Goal: Transaction & Acquisition: Purchase product/service

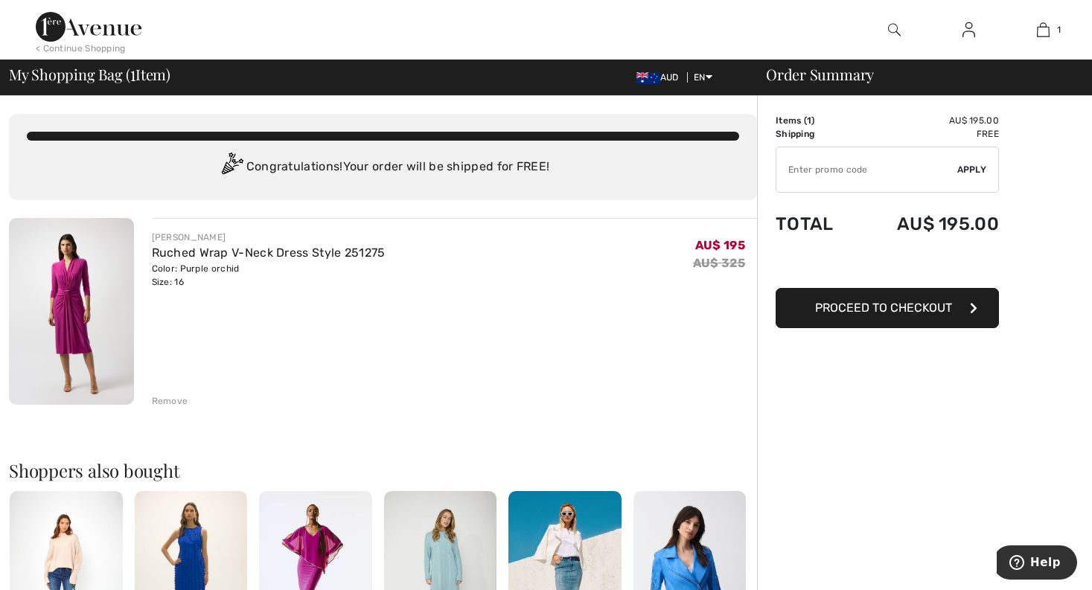
click at [890, 308] on span "Proceed to Checkout" at bounding box center [883, 308] width 137 height 14
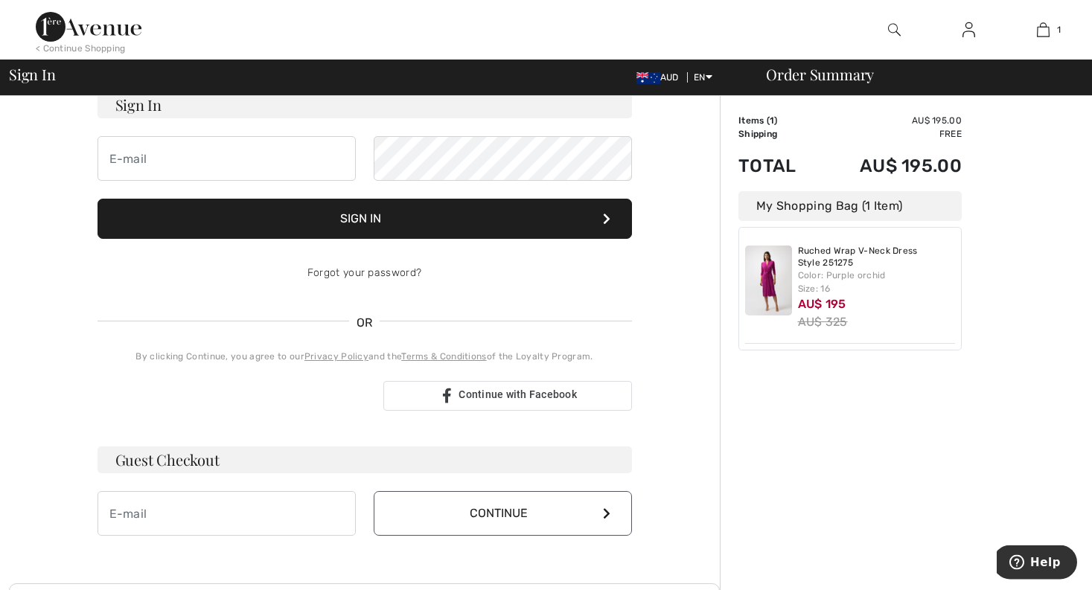
scroll to position [152, 0]
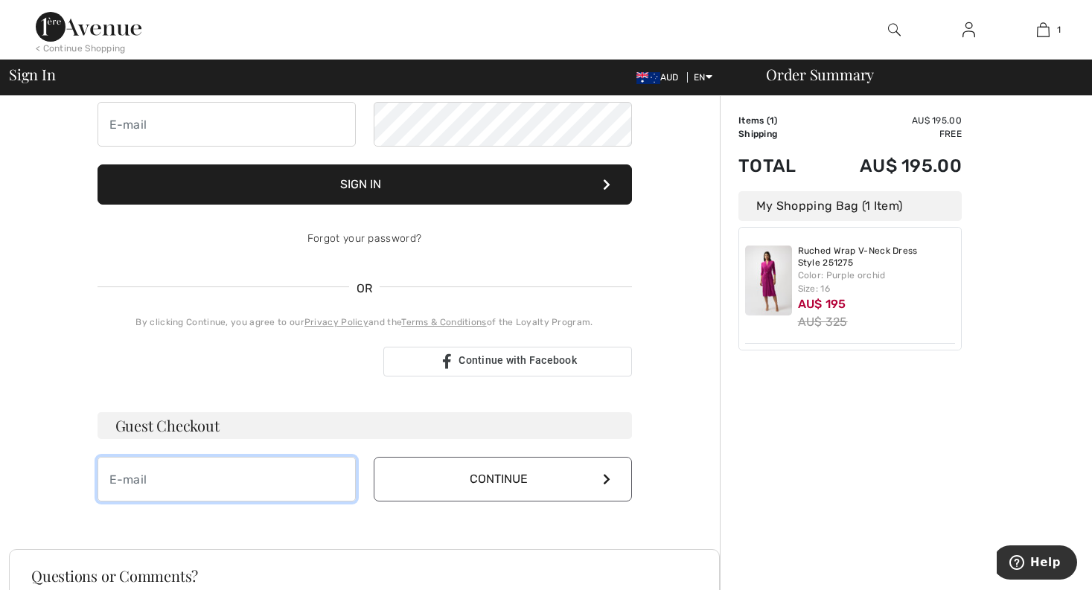
click at [159, 492] on input "email" at bounding box center [227, 479] width 258 height 45
type input "elle@lorchantdental.com"
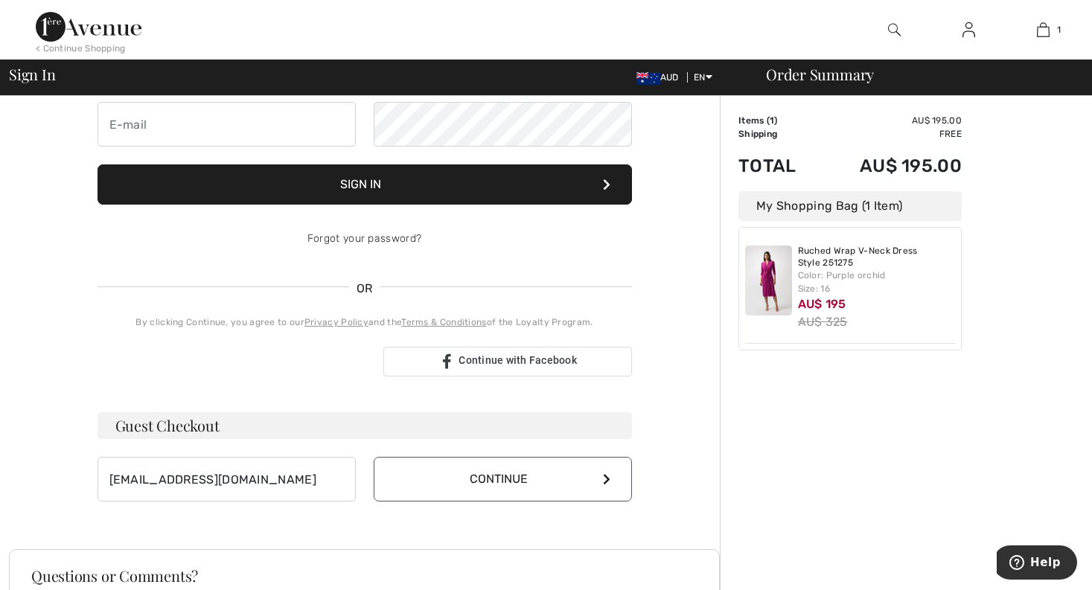
click at [492, 479] on button "Continue" at bounding box center [503, 479] width 258 height 45
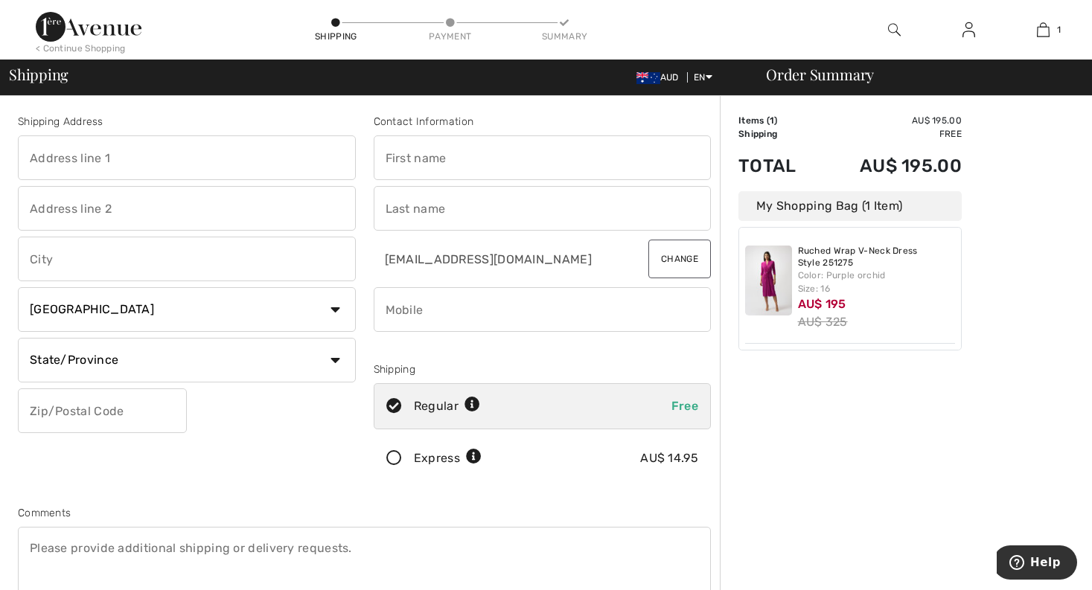
click at [75, 162] on input "text" at bounding box center [187, 157] width 338 height 45
type input "Unit 15"
click at [69, 216] on input "text" at bounding box center [187, 208] width 338 height 45
type input "52-60 Garden Drive"
click at [69, 265] on input "text" at bounding box center [187, 259] width 338 height 45
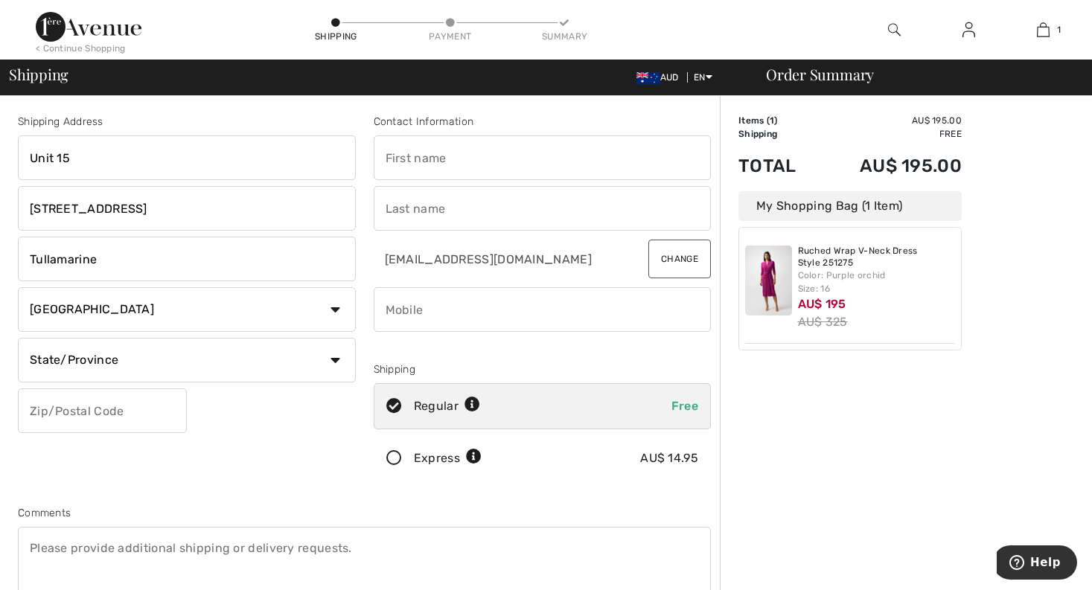
type input "Tullamarine"
click at [18, 287] on select "Country Canada United States Afghanistan Aland Islands Albania Algeria American…" at bounding box center [187, 309] width 338 height 45
select select "AU"
click option "Australia" at bounding box center [0, 0] width 0 height 0
click at [81, 371] on input "text" at bounding box center [187, 360] width 338 height 45
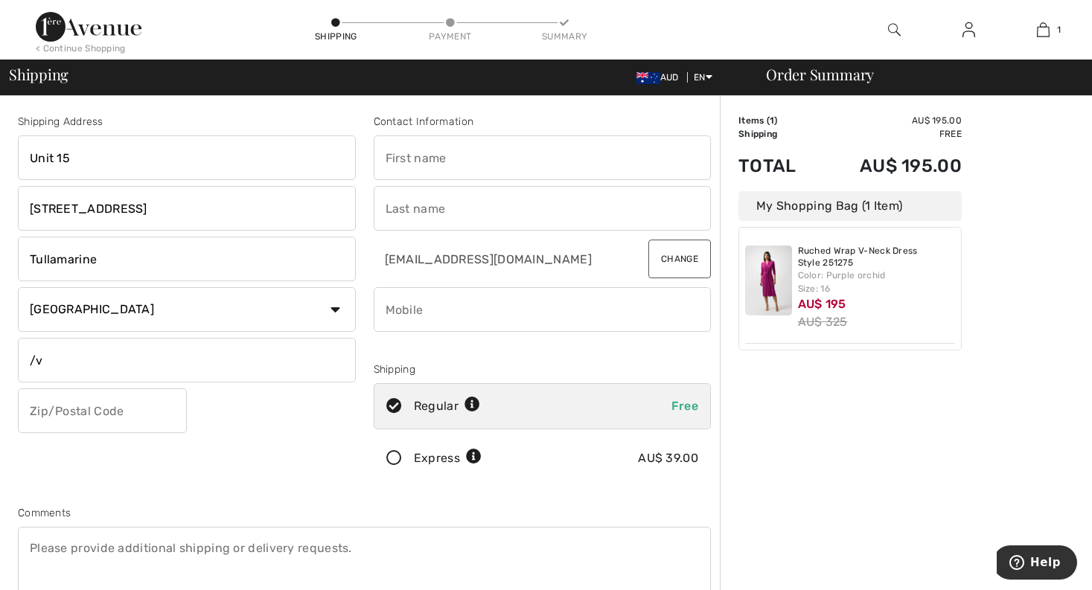
type input "/"
type input "Victoria"
click at [65, 411] on input "text" at bounding box center [102, 411] width 169 height 45
type input "3043"
click at [405, 309] on input "phone" at bounding box center [543, 309] width 338 height 45
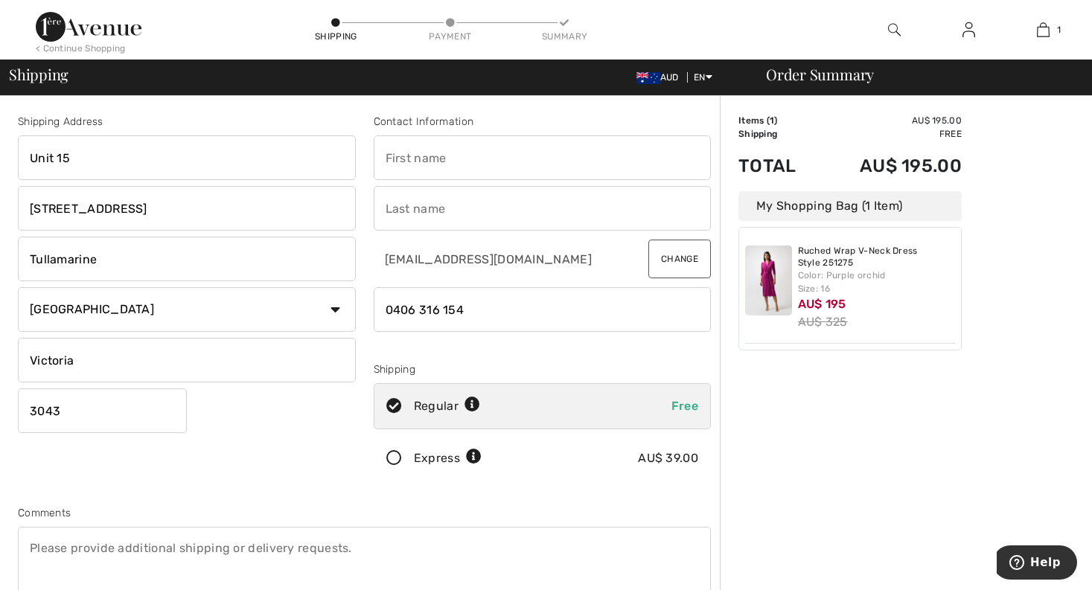
type input "0406 316 154"
click at [401, 156] on input "text" at bounding box center [543, 157] width 338 height 45
type input "Lorna"
click at [407, 207] on input "text" at bounding box center [543, 208] width 338 height 45
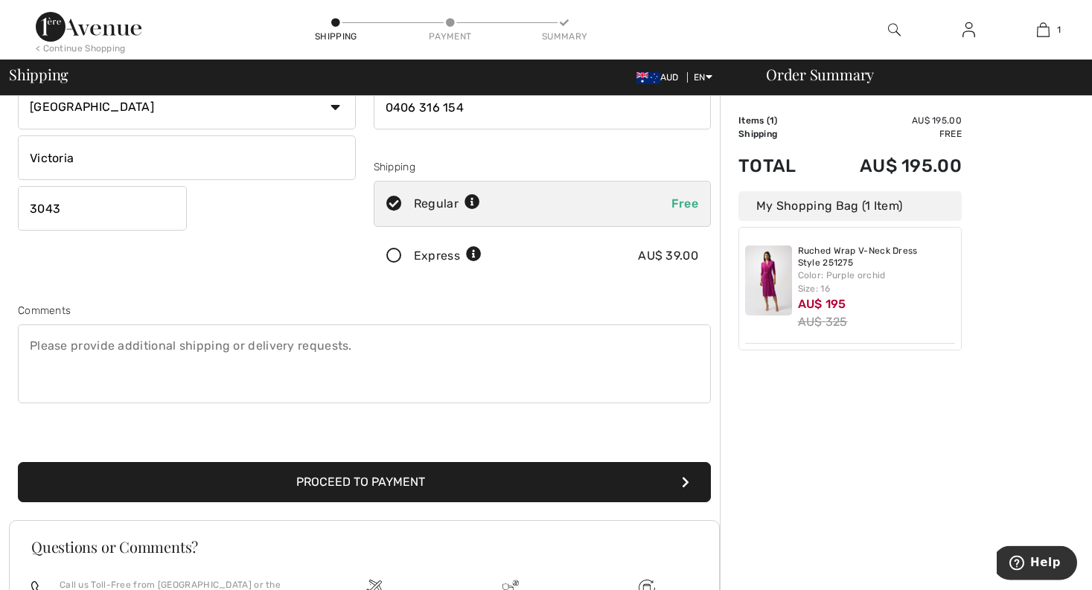
scroll to position [228, 0]
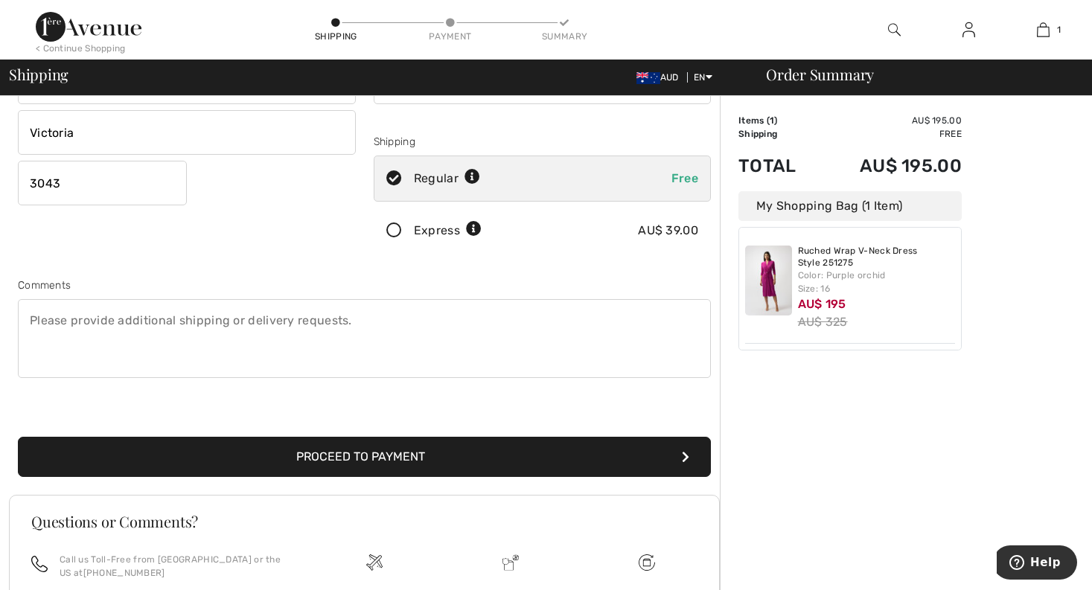
type input "Sewgoolam"
click at [354, 459] on button "Proceed to Payment" at bounding box center [364, 457] width 693 height 40
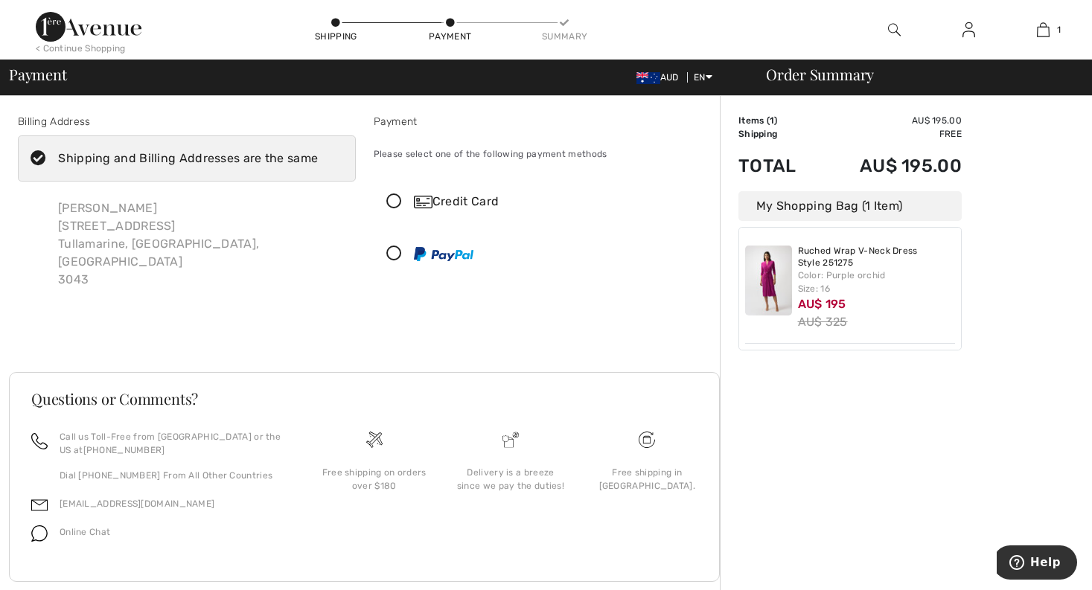
scroll to position [11, 0]
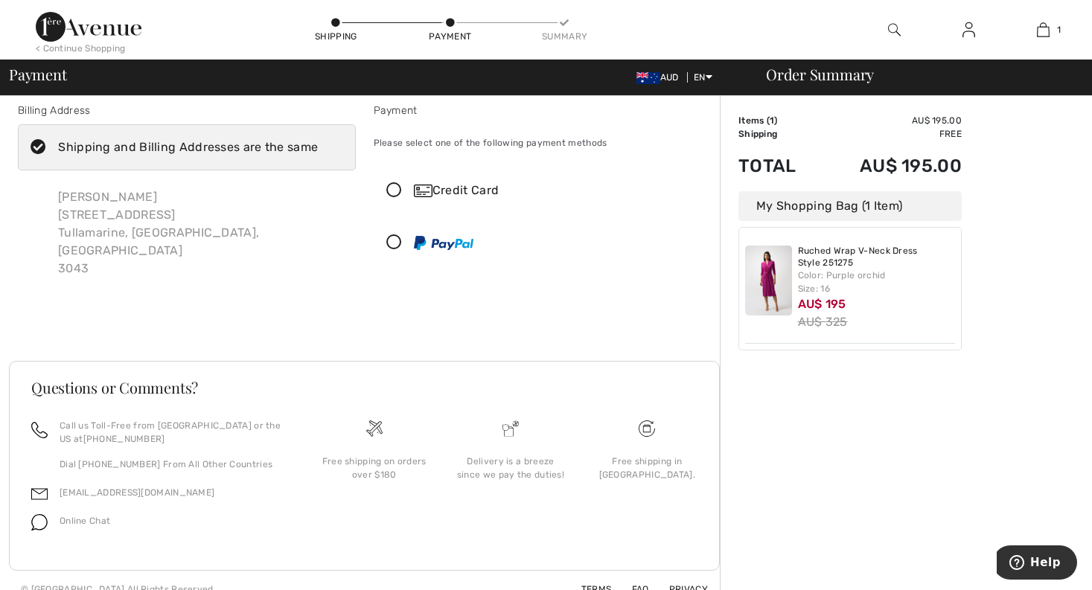
click at [484, 188] on div "Credit Card" at bounding box center [557, 191] width 287 height 18
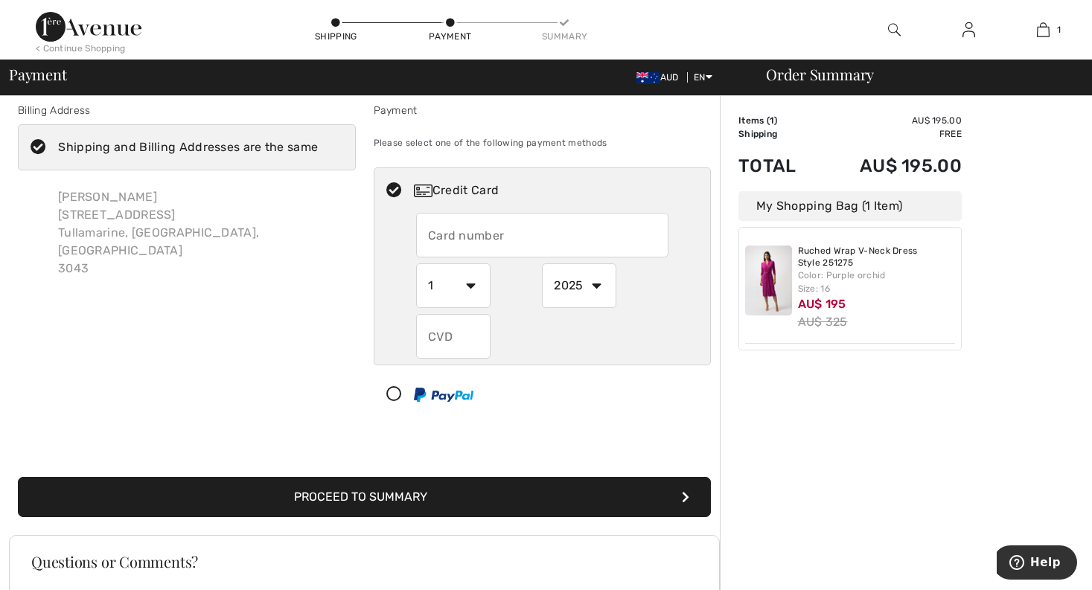
click at [436, 235] on input "text" at bounding box center [542, 235] width 252 height 45
type input "[CREDIT_CARD_NUMBER]"
click at [813, 449] on div "Order Summary Details Items ( 1 ) AU$ 195.00 Promo code AU$ 0.00 Shipping Free …" at bounding box center [906, 434] width 372 height 698
click at [416, 264] on select "1 2 3 4 5 6 7 8 9 10 11 12" at bounding box center [453, 286] width 74 height 45
select select "3"
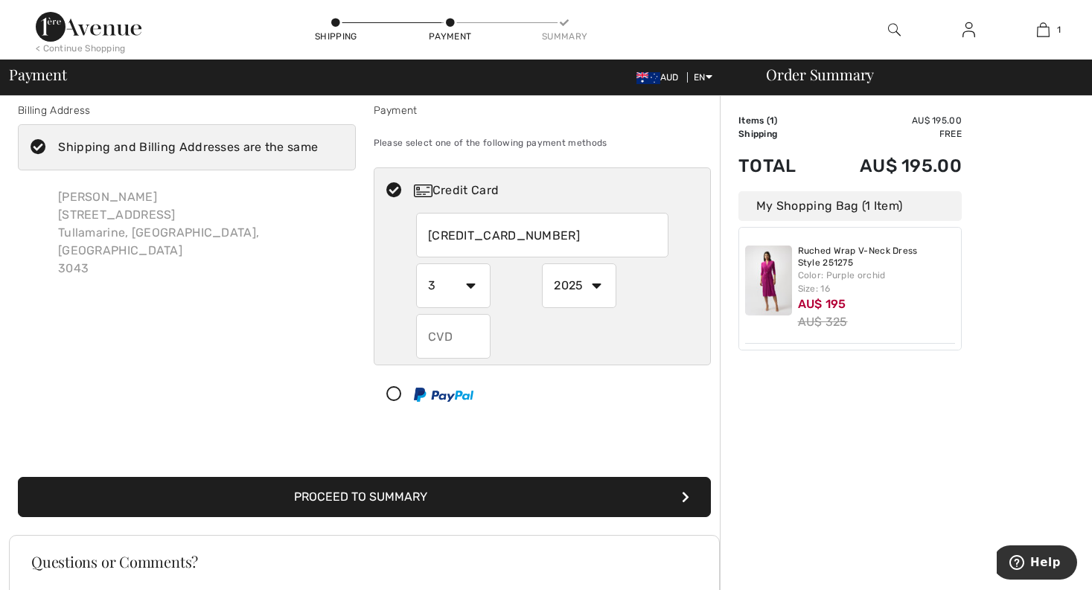
click option "3" at bounding box center [0, 0] width 0 height 0
click at [542, 264] on select "2025 2026 2027 2028 2029 2030 2031 2032 2033 2034 2035" at bounding box center [579, 286] width 74 height 45
select select "2027"
click option "2027" at bounding box center [0, 0] width 0 height 0
click at [425, 336] on input "text" at bounding box center [453, 336] width 74 height 45
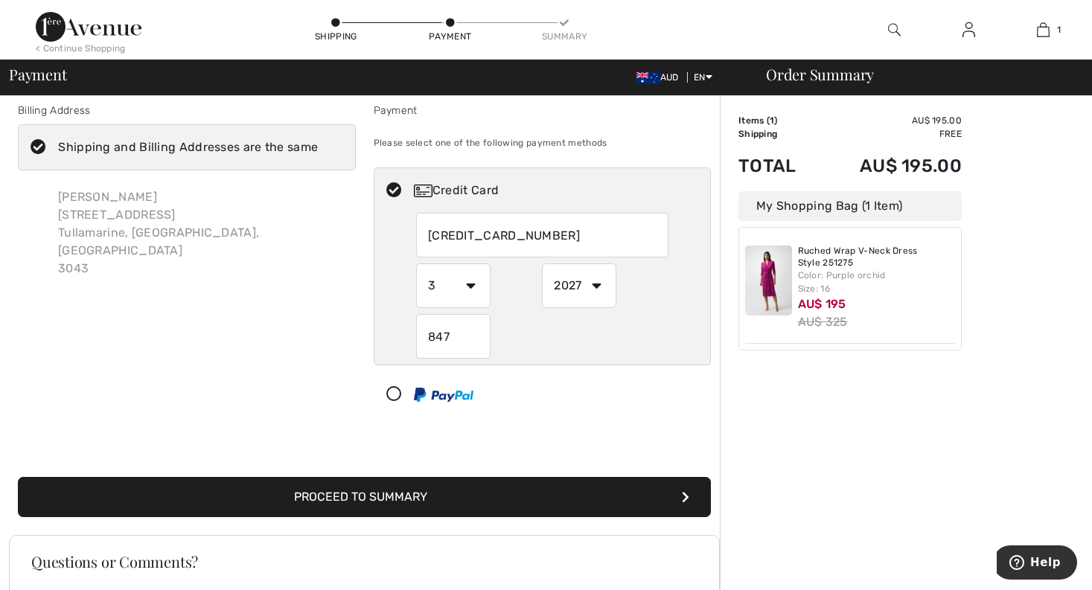
type input "847"
click at [397, 494] on button "Proceed to Summary" at bounding box center [364, 497] width 693 height 40
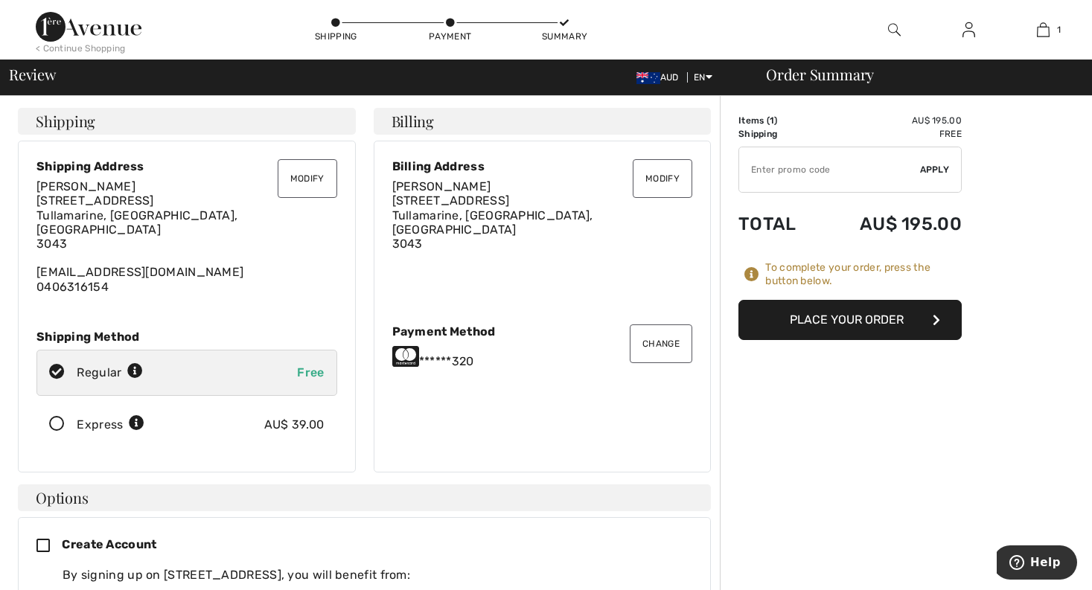
click at [848, 318] on button "Place Your Order" at bounding box center [850, 320] width 223 height 40
